Goal: Transaction & Acquisition: Purchase product/service

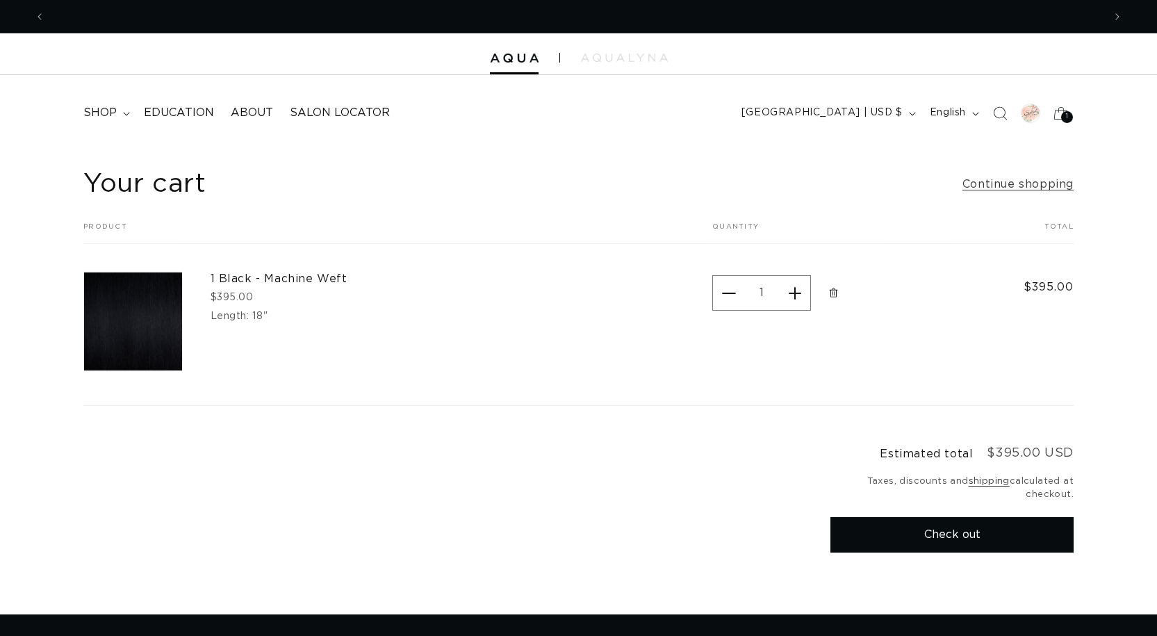
scroll to position [0, 1058]
click at [261, 110] on span "About" at bounding box center [252, 113] width 42 height 15
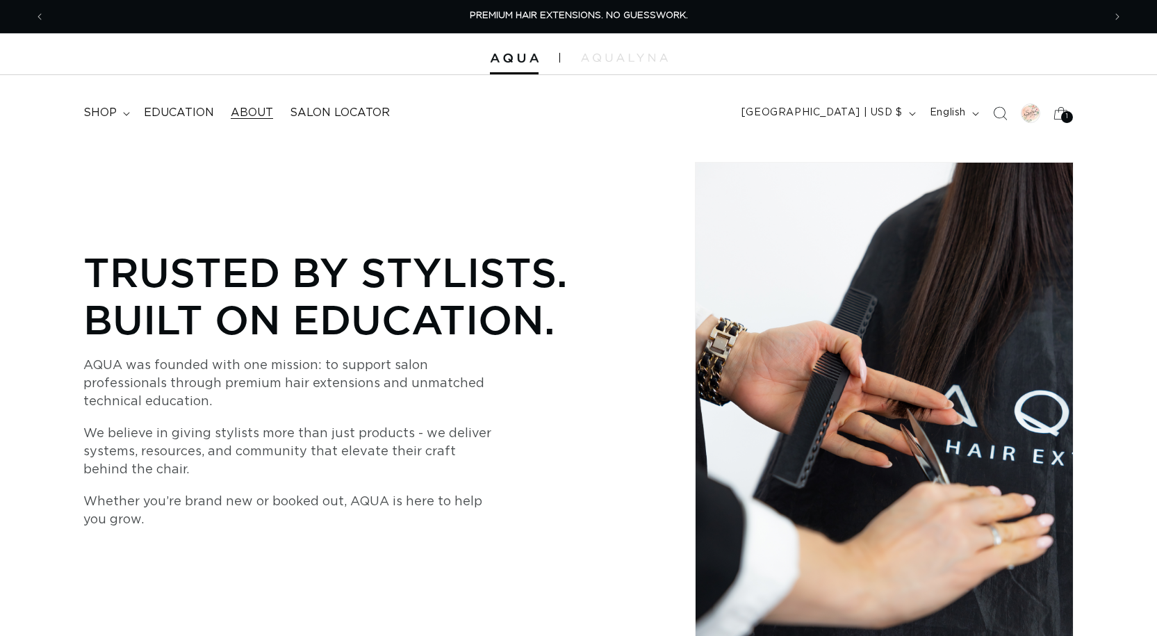
click at [1061, 120] on icon at bounding box center [1061, 113] width 31 height 31
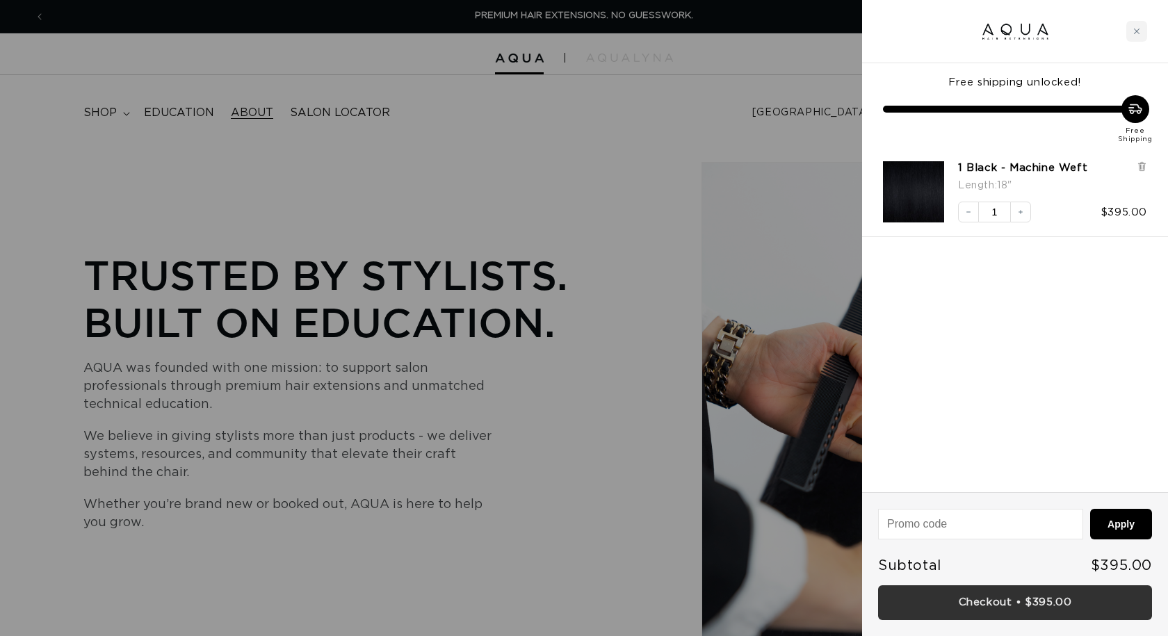
click at [1002, 601] on link "Checkout • $395.00" at bounding box center [1015, 602] width 274 height 35
